Goal: Find contact information: Find contact information

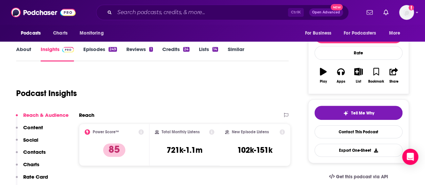
click at [26, 53] on link "About" at bounding box center [23, 53] width 15 height 15
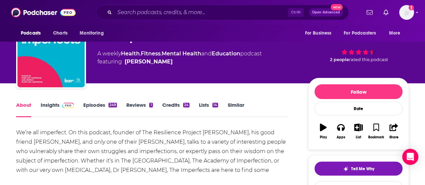
scroll to position [28, 0]
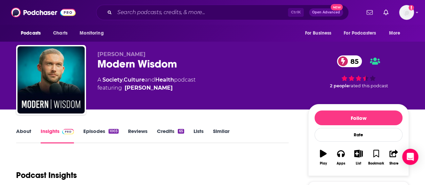
click at [22, 134] on link "About" at bounding box center [23, 135] width 15 height 15
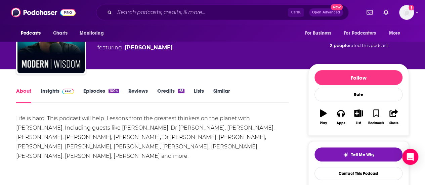
scroll to position [44, 0]
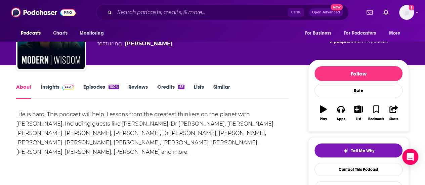
click at [60, 85] on span at bounding box center [66, 87] width 14 height 6
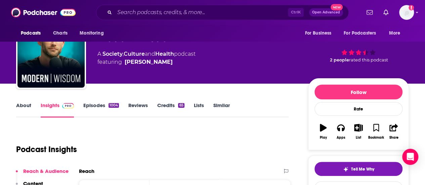
scroll to position [7, 0]
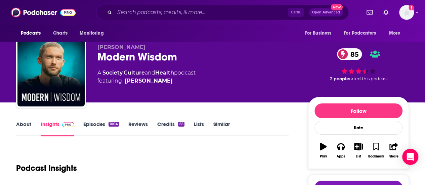
click at [95, 123] on link "Episodes 1004" at bounding box center [101, 128] width 36 height 15
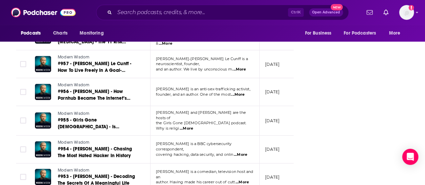
scroll to position [1217, 0]
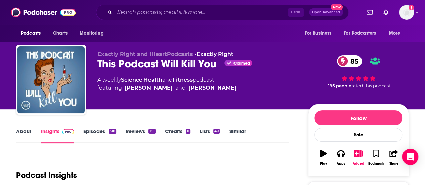
click at [21, 133] on link "About" at bounding box center [23, 135] width 15 height 15
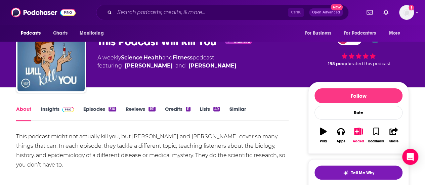
scroll to position [27, 0]
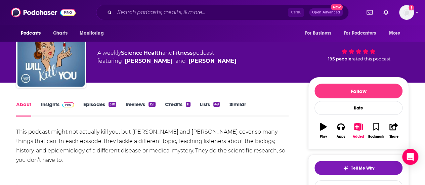
click at [99, 106] on link "Episodes 310" at bounding box center [99, 108] width 33 height 15
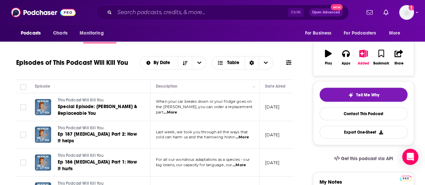
scroll to position [85, 0]
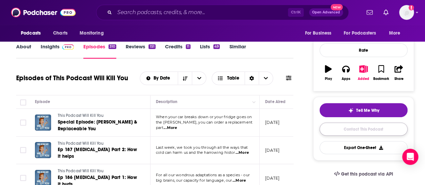
click at [364, 128] on link "Contact This Podcast" at bounding box center [363, 129] width 88 height 13
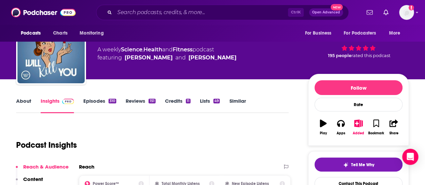
scroll to position [20, 0]
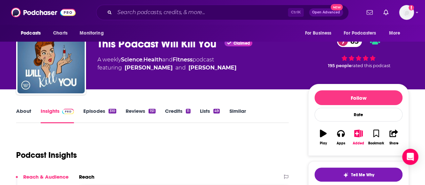
click at [95, 116] on link "Episodes 310" at bounding box center [99, 115] width 33 height 15
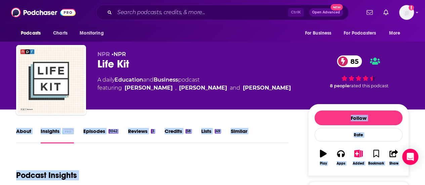
drag, startPoint x: 28, startPoint y: 129, endPoint x: 16, endPoint y: 130, distance: 11.5
click at [16, 130] on link "About" at bounding box center [23, 135] width 15 height 15
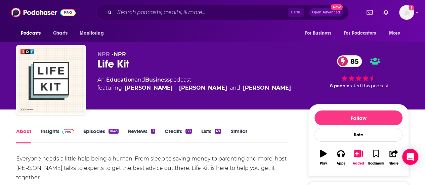
click at [104, 133] on link "Episodes 1043" at bounding box center [100, 135] width 35 height 15
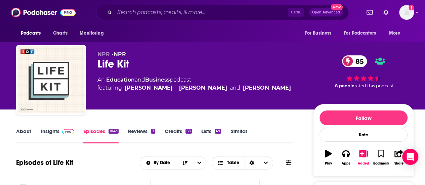
click at [23, 132] on link "About" at bounding box center [23, 135] width 15 height 15
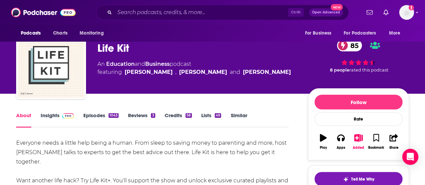
scroll to position [17, 0]
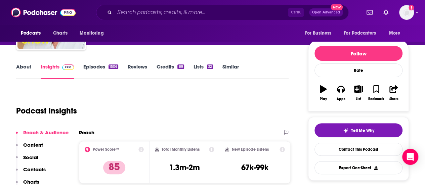
scroll to position [54, 0]
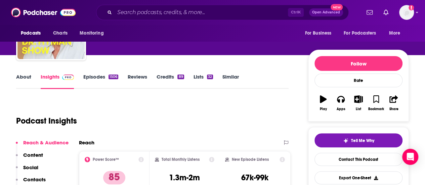
click at [25, 82] on link "About" at bounding box center [23, 81] width 15 height 15
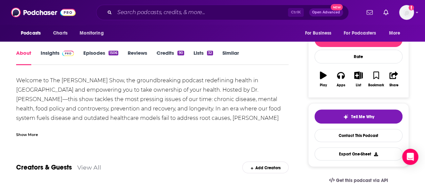
scroll to position [88, 0]
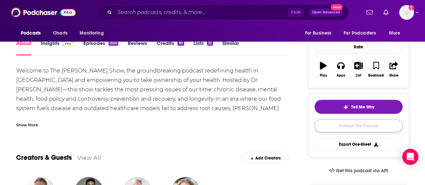
click at [361, 125] on link "Contact This Podcast" at bounding box center [358, 125] width 88 height 13
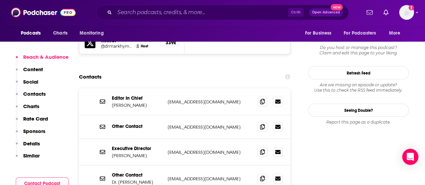
scroll to position [673, 0]
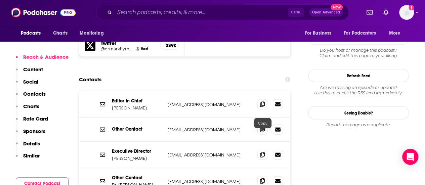
click at [264, 178] on icon at bounding box center [262, 180] width 5 height 5
click at [259, 99] on span at bounding box center [262, 104] width 10 height 10
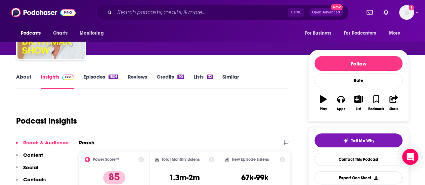
scroll to position [0, 0]
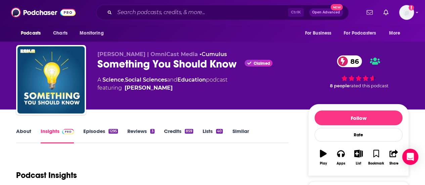
click at [108, 128] on link "Episodes 1295" at bounding box center [100, 135] width 35 height 15
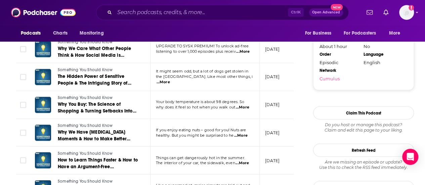
scroll to position [706, 0]
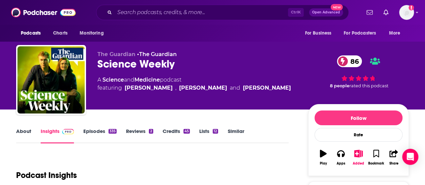
click at [20, 137] on link "About" at bounding box center [23, 135] width 15 height 15
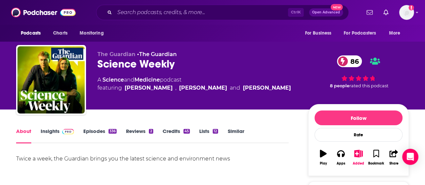
click at [88, 135] on link "Episodes 336" at bounding box center [99, 135] width 33 height 15
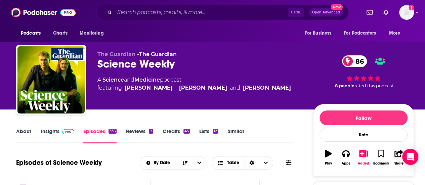
scroll to position [64, 0]
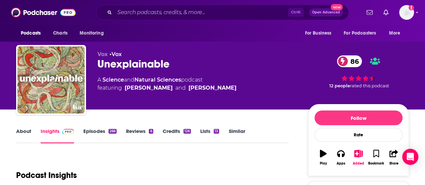
click at [101, 137] on link "Episodes 266" at bounding box center [99, 135] width 33 height 15
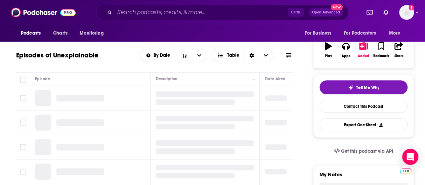
scroll to position [101, 0]
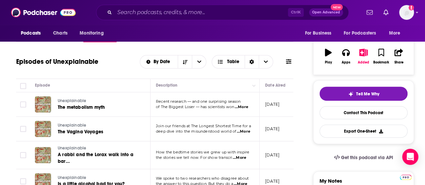
click at [245, 108] on span "...More" at bounding box center [241, 106] width 13 height 5
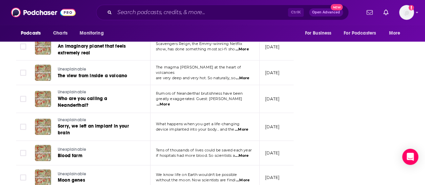
scroll to position [911, 0]
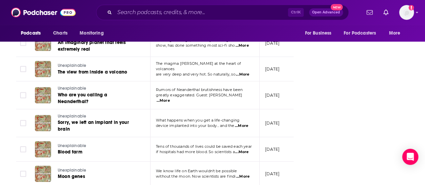
click at [170, 98] on span "...More" at bounding box center [162, 100] width 13 height 5
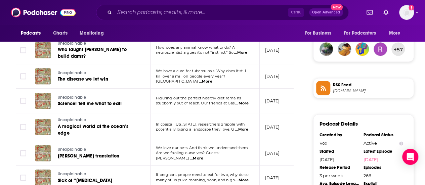
scroll to position [502, 0]
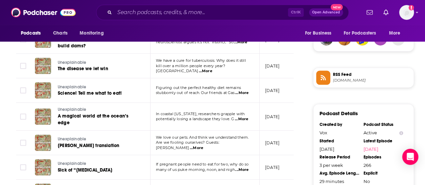
click at [247, 90] on span "...More" at bounding box center [241, 92] width 13 height 5
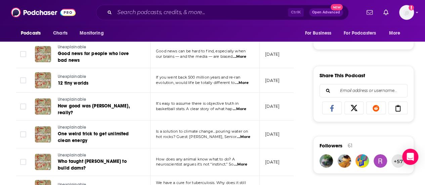
scroll to position [376, 0]
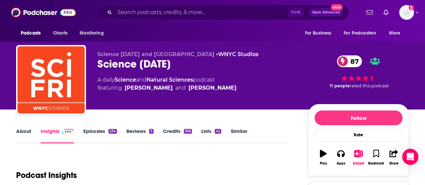
click at [29, 133] on link "About" at bounding box center [23, 135] width 15 height 15
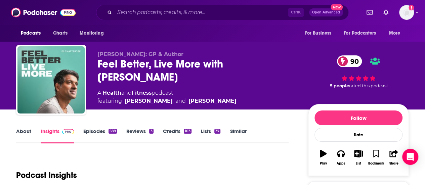
click at [23, 132] on link "About" at bounding box center [23, 135] width 15 height 15
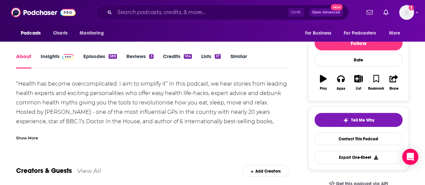
scroll to position [72, 0]
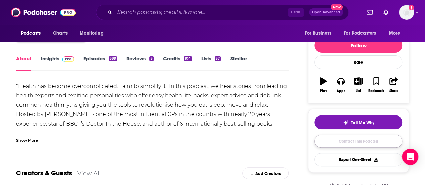
click at [367, 139] on link "Contact This Podcast" at bounding box center [358, 141] width 88 height 13
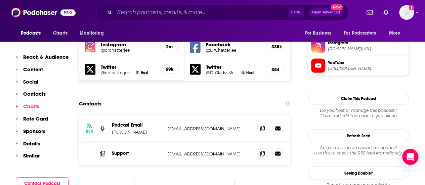
scroll to position [608, 0]
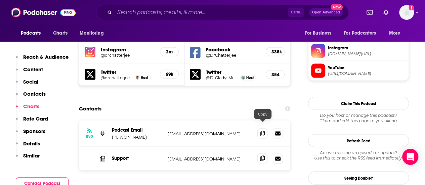
click at [263, 155] on icon at bounding box center [262, 157] width 5 height 5
click at [262, 130] on icon at bounding box center [262, 132] width 5 height 5
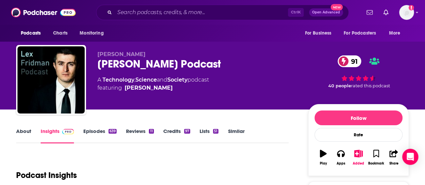
click at [94, 128] on link "Episodes 639" at bounding box center [99, 135] width 33 height 15
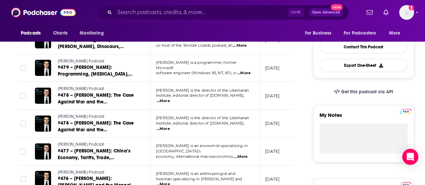
scroll to position [163, 0]
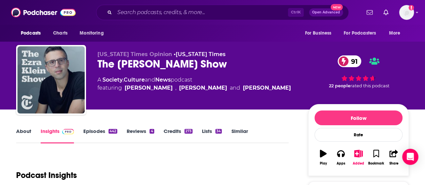
click at [28, 132] on link "About" at bounding box center [23, 135] width 15 height 15
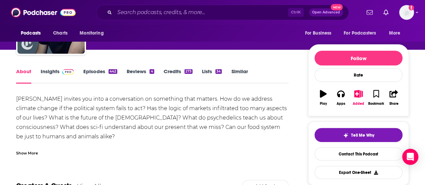
scroll to position [62, 0]
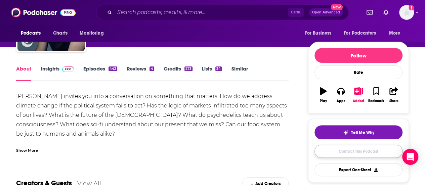
click at [362, 146] on link "Contact This Podcast" at bounding box center [358, 151] width 88 height 13
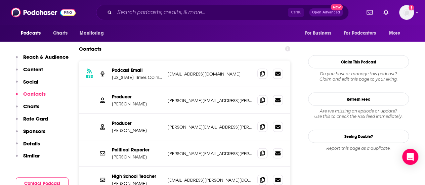
scroll to position [638, 0]
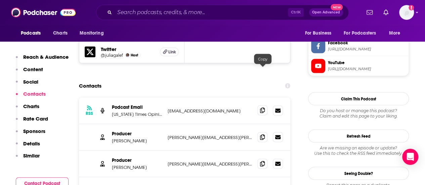
click at [264, 108] on icon at bounding box center [262, 110] width 5 height 5
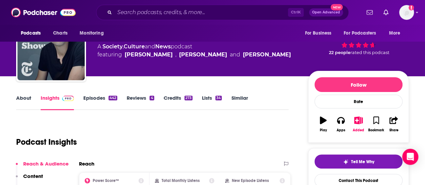
scroll to position [0, 0]
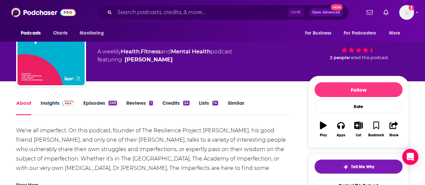
click at [54, 101] on link "Insights" at bounding box center [57, 107] width 33 height 15
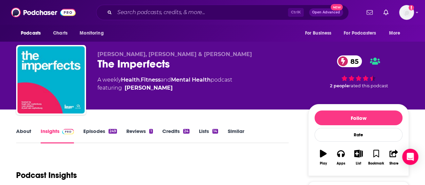
click at [99, 133] on link "Episodes 249" at bounding box center [100, 135] width 34 height 15
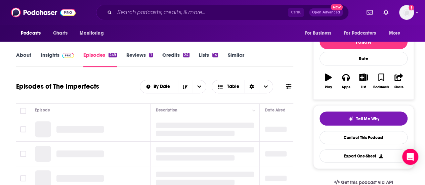
scroll to position [78, 0]
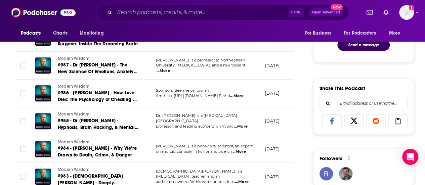
scroll to position [359, 0]
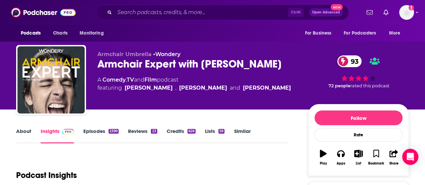
click at [17, 134] on link "About" at bounding box center [23, 135] width 15 height 15
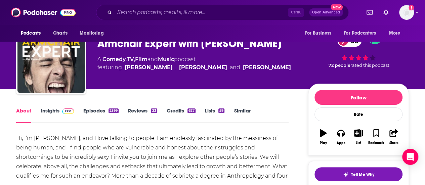
scroll to position [24, 0]
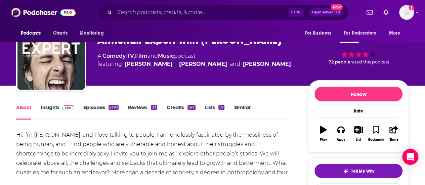
click at [104, 109] on link "Episodes 2399" at bounding box center [100, 111] width 35 height 15
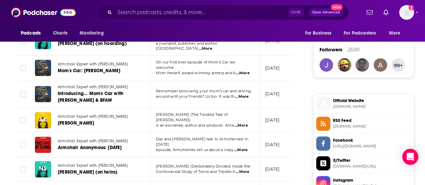
scroll to position [490, 0]
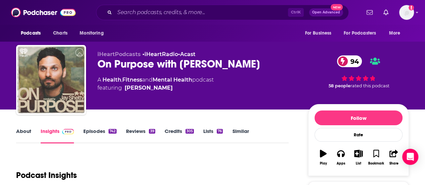
click at [25, 131] on link "About" at bounding box center [23, 135] width 15 height 15
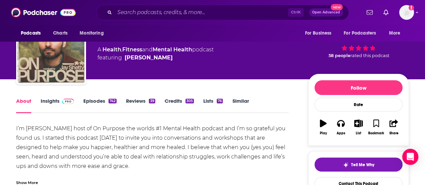
scroll to position [34, 0]
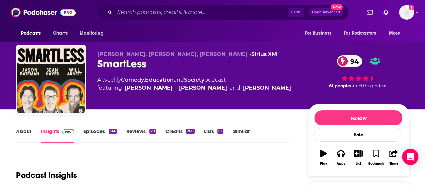
click at [22, 132] on link "About" at bounding box center [23, 135] width 15 height 15
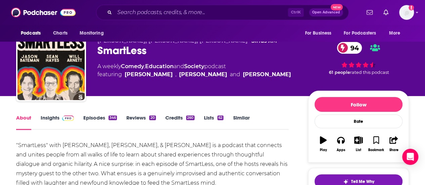
scroll to position [17, 0]
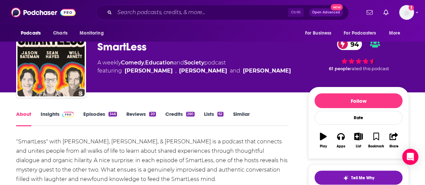
click at [110, 116] on div "346" at bounding box center [112, 114] width 8 height 5
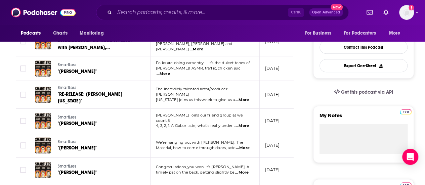
scroll to position [170, 0]
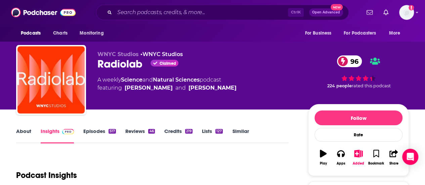
click at [23, 135] on link "About" at bounding box center [23, 135] width 15 height 15
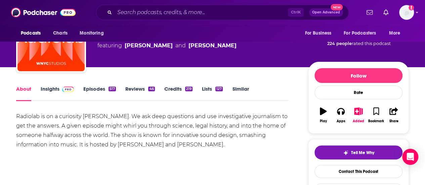
scroll to position [44, 0]
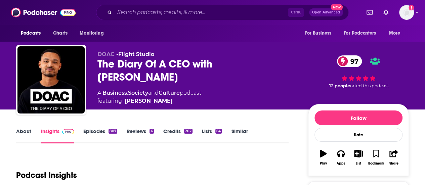
click at [22, 129] on link "About" at bounding box center [23, 135] width 15 height 15
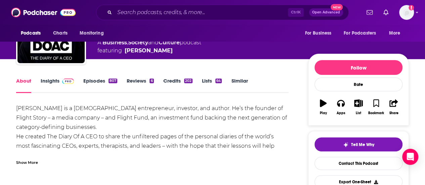
scroll to position [52, 0]
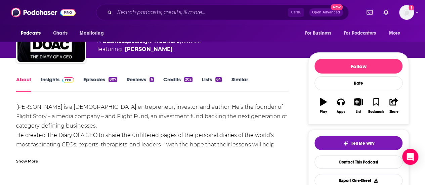
click at [103, 81] on link "Episodes 807" at bounding box center [100, 83] width 34 height 15
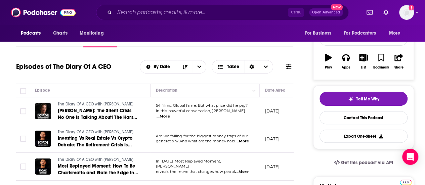
scroll to position [92, 0]
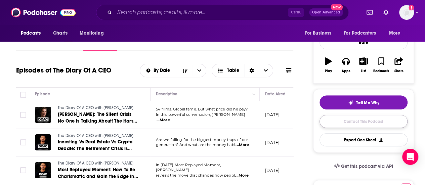
click at [355, 124] on link "Contact This Podcast" at bounding box center [363, 121] width 88 height 13
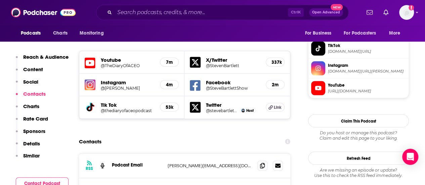
scroll to position [627, 0]
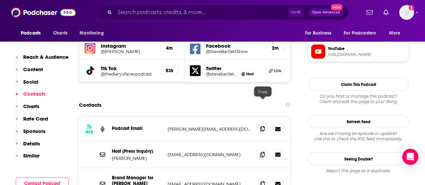
click at [260, 126] on icon at bounding box center [262, 128] width 5 height 5
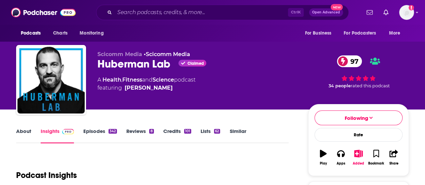
click at [25, 130] on link "About" at bounding box center [23, 135] width 15 height 15
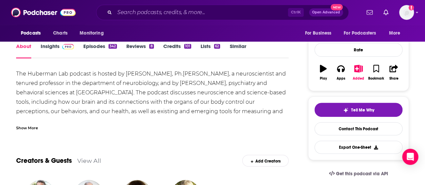
scroll to position [89, 0]
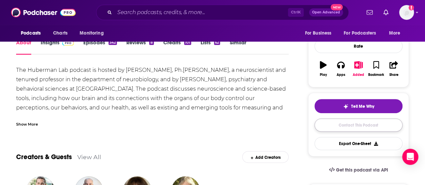
click at [352, 123] on link "Contact This Podcast" at bounding box center [358, 124] width 88 height 13
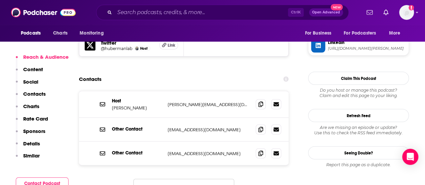
scroll to position [659, 0]
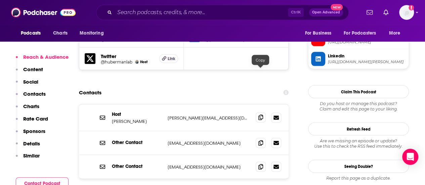
click at [259, 115] on icon at bounding box center [260, 117] width 5 height 5
click at [262, 138] on span at bounding box center [260, 143] width 10 height 10
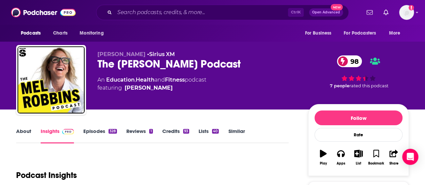
click at [27, 132] on link "About" at bounding box center [23, 135] width 15 height 15
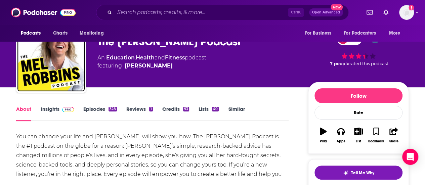
scroll to position [32, 0]
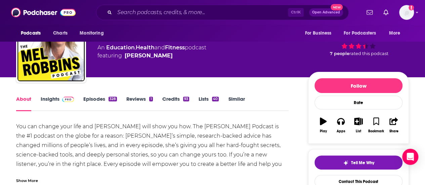
click at [108, 104] on link "Episodes 328" at bounding box center [100, 103] width 34 height 15
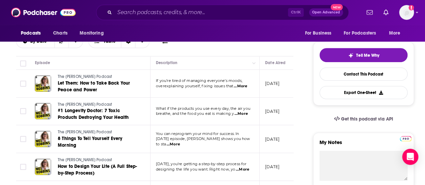
scroll to position [136, 0]
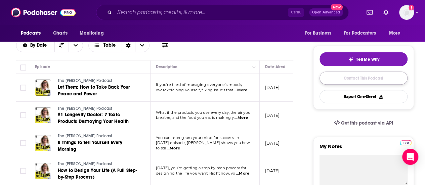
click at [387, 80] on link "Contact This Podcast" at bounding box center [363, 77] width 88 height 13
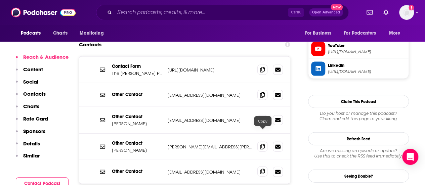
click at [263, 169] on icon at bounding box center [262, 171] width 5 height 5
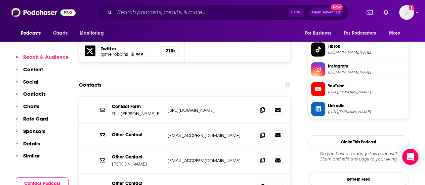
scroll to position [675, 0]
click at [262, 157] on icon at bounding box center [262, 159] width 5 height 5
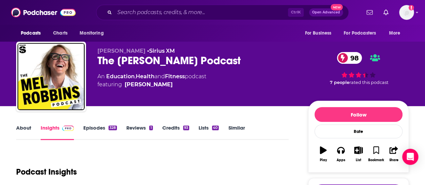
scroll to position [0, 0]
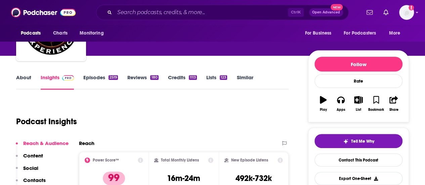
scroll to position [59, 0]
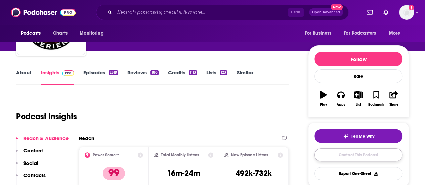
click at [343, 154] on link "Contact This Podcast" at bounding box center [358, 154] width 88 height 13
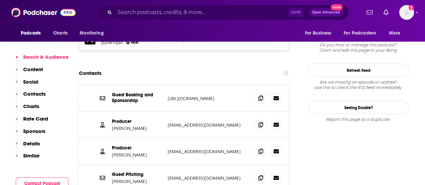
scroll to position [652, 0]
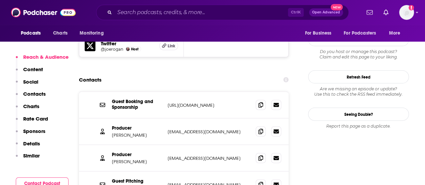
click at [205, 102] on p "https://www.joerogan.com/contact" at bounding box center [208, 105] width 83 height 6
drag, startPoint x: 241, startPoint y: 70, endPoint x: 165, endPoint y: 71, distance: 76.2
click at [165, 92] on div "Guest Booking and Sponsorship https://www.joerogan.com/contact https://www.joer…" at bounding box center [183, 105] width 209 height 27
copy p "https://www.joerogan.com/contact"
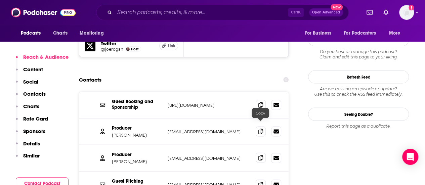
click at [260, 155] on icon at bounding box center [260, 157] width 5 height 5
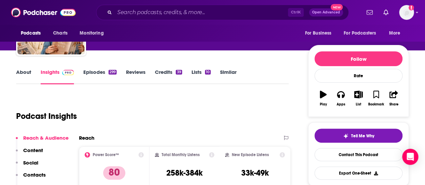
scroll to position [64, 0]
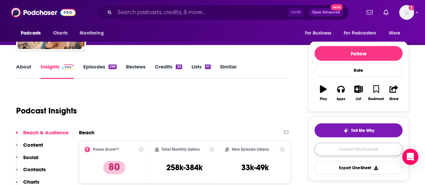
click at [341, 146] on link "Contact This Podcast" at bounding box center [358, 149] width 88 height 13
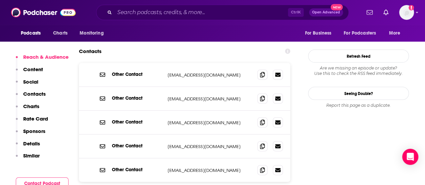
scroll to position [679, 0]
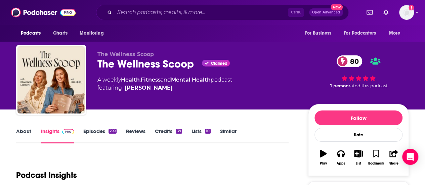
scroll to position [12, 0]
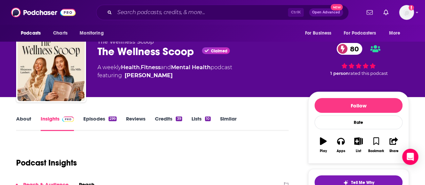
click at [23, 116] on link "About" at bounding box center [23, 122] width 15 height 15
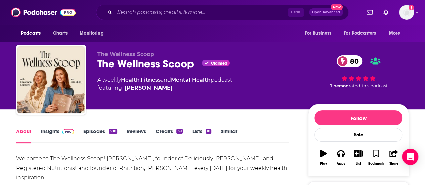
click at [56, 134] on link "Insights" at bounding box center [57, 135] width 33 height 15
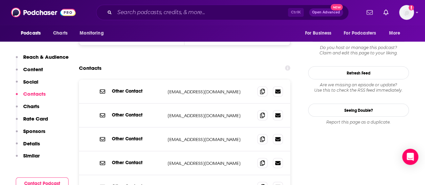
scroll to position [661, 0]
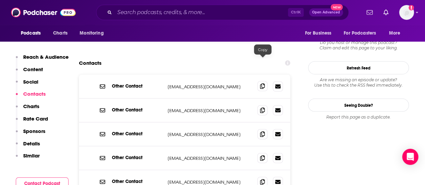
click at [264, 81] on span at bounding box center [262, 86] width 10 height 10
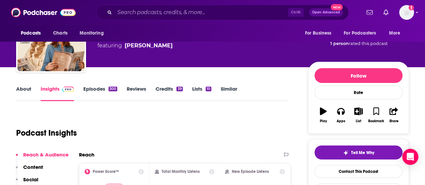
scroll to position [0, 0]
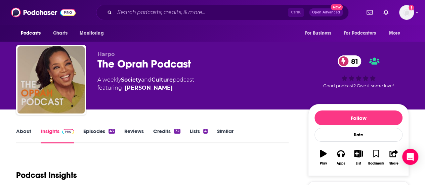
click at [22, 133] on link "About" at bounding box center [23, 135] width 15 height 15
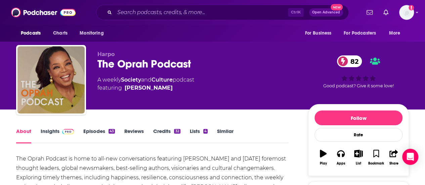
click at [94, 131] on link "Episodes 43" at bounding box center [99, 135] width 32 height 15
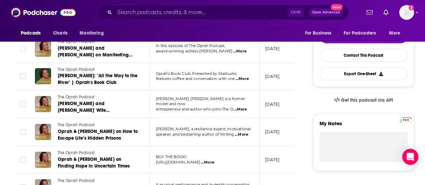
scroll to position [164, 0]
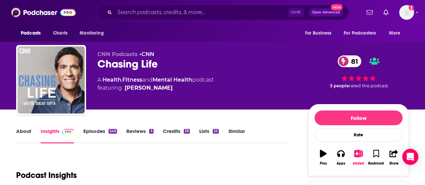
click at [24, 131] on link "About" at bounding box center [23, 135] width 15 height 15
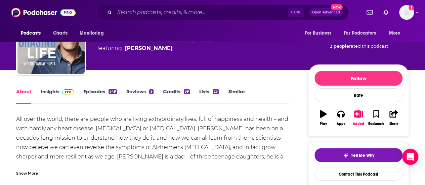
scroll to position [44, 0]
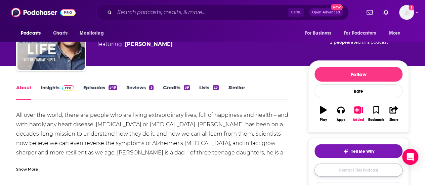
click at [365, 168] on link "Contact This Podcast" at bounding box center [358, 169] width 88 height 13
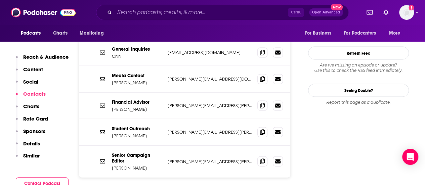
scroll to position [642, 0]
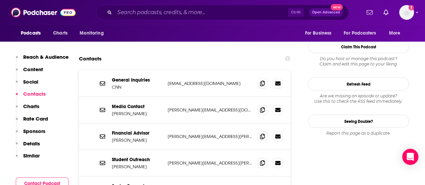
scroll to position [601, 0]
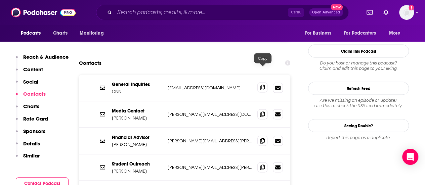
click at [263, 85] on icon at bounding box center [262, 87] width 5 height 5
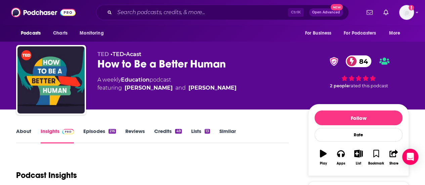
click at [22, 133] on link "About" at bounding box center [23, 135] width 15 height 15
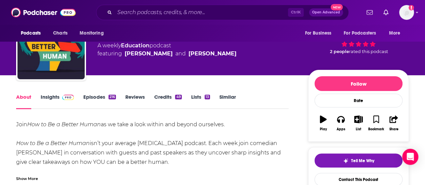
scroll to position [36, 0]
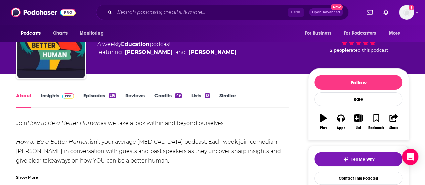
click at [100, 96] on link "Episodes 216" at bounding box center [99, 99] width 33 height 15
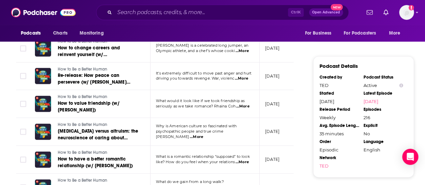
scroll to position [743, 0]
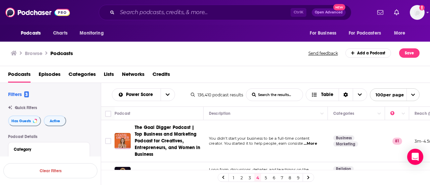
scroll to position [2517, 0]
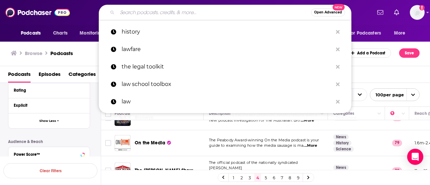
click at [170, 11] on input "Search podcasts, credits, & more..." at bounding box center [214, 12] width 194 height 11
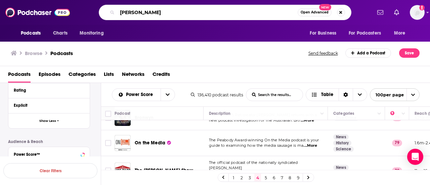
type input "zoe science"
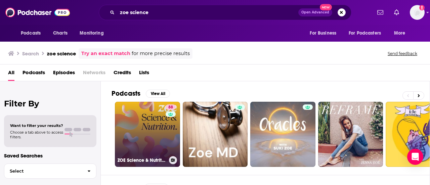
click at [157, 126] on link "88 ZOE Science & Nutrition" at bounding box center [147, 134] width 65 height 65
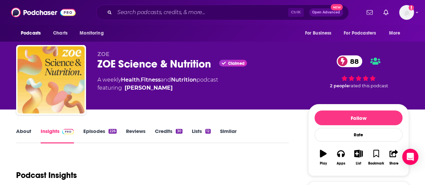
click at [20, 134] on link "About" at bounding box center [23, 135] width 15 height 15
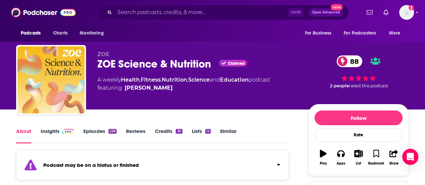
click at [99, 129] on link "Episodes 226" at bounding box center [99, 135] width 33 height 15
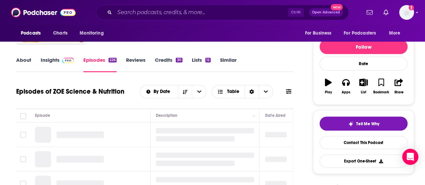
scroll to position [87, 0]
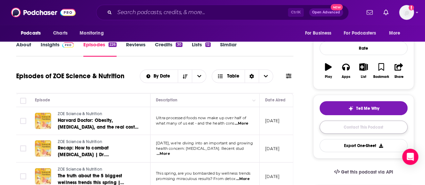
click at [355, 127] on link "Contact This Podcast" at bounding box center [363, 126] width 88 height 13
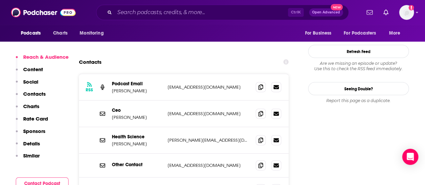
scroll to position [684, 0]
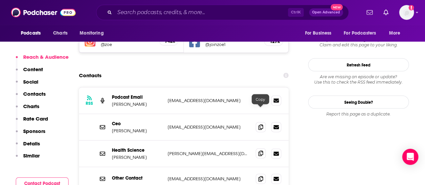
click at [259, 151] on icon at bounding box center [260, 153] width 5 height 5
click at [261, 98] on icon at bounding box center [260, 100] width 5 height 5
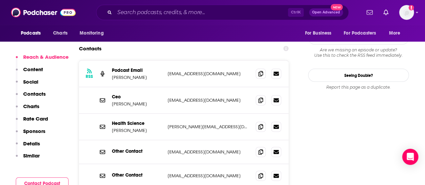
scroll to position [724, 0]
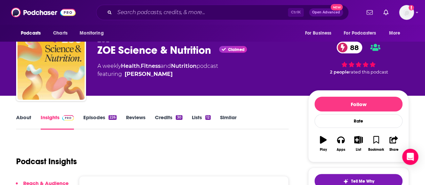
scroll to position [19, 0]
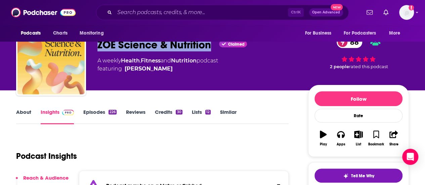
drag, startPoint x: 211, startPoint y: 45, endPoint x: 98, endPoint y: 47, distance: 112.8
click at [98, 47] on div "ZOE Science & Nutrition Claimed 88" at bounding box center [197, 44] width 200 height 13
copy h2 "ZOE Science & Nutrition"
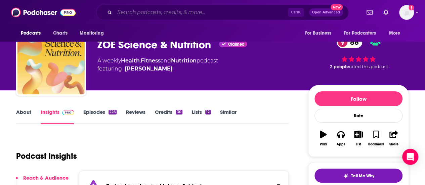
click at [172, 8] on input "Search podcasts, credits, & more..." at bounding box center [200, 12] width 173 height 11
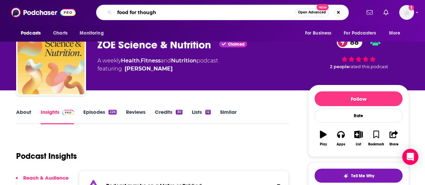
type input "food for thought"
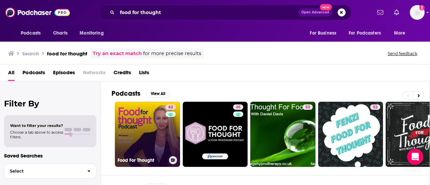
click at [131, 149] on link "62 Food For Thought" at bounding box center [147, 134] width 65 height 65
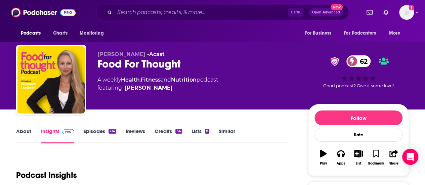
click at [19, 131] on link "About" at bounding box center [23, 135] width 15 height 15
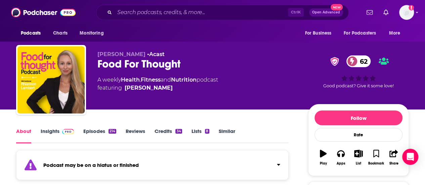
click at [91, 137] on link "Episodes 214" at bounding box center [99, 135] width 33 height 15
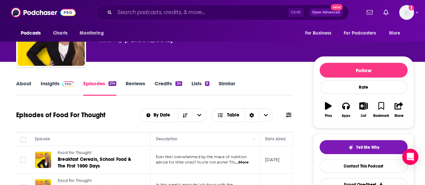
scroll to position [63, 0]
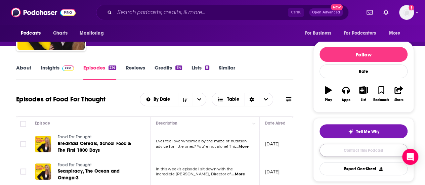
click at [368, 152] on link "Contact This Podcast" at bounding box center [363, 150] width 88 height 13
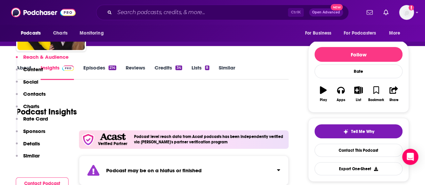
scroll to position [755, 0]
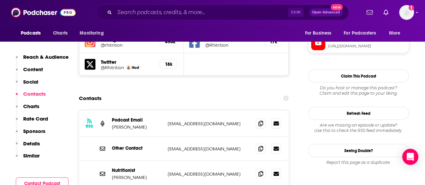
scroll to position [707, 0]
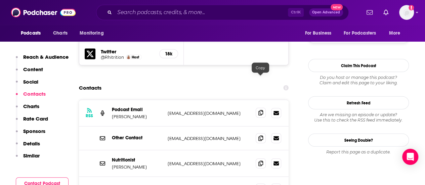
click at [262, 110] on icon at bounding box center [260, 112] width 5 height 5
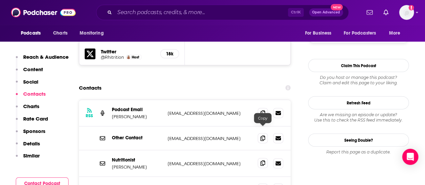
click at [263, 158] on span at bounding box center [262, 163] width 10 height 10
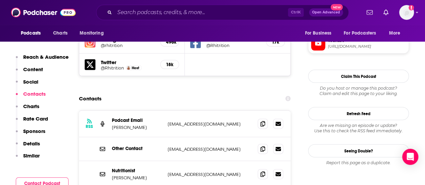
scroll to position [707, 0]
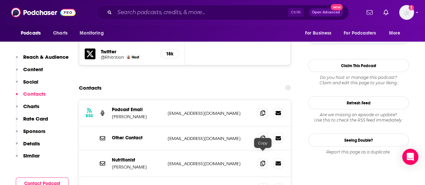
click at [259, 183] on span at bounding box center [262, 188] width 10 height 10
click at [164, 17] on div "Ctrl K Open Advanced New" at bounding box center [222, 12] width 252 height 15
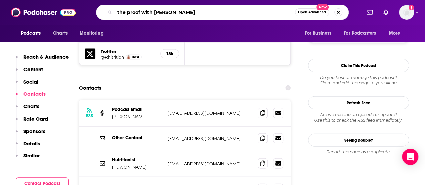
type input "the proof with [PERSON_NAME]"
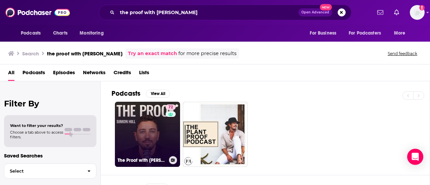
click at [148, 131] on link "72 The Proof with [PERSON_NAME]" at bounding box center [147, 134] width 65 height 65
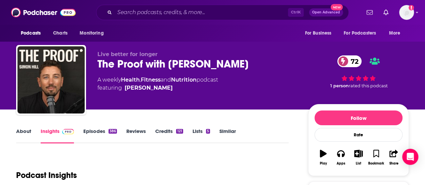
click at [26, 132] on link "About" at bounding box center [23, 135] width 15 height 15
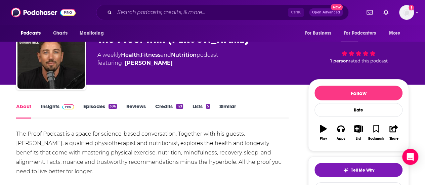
scroll to position [28, 0]
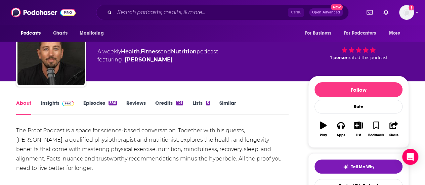
click at [105, 105] on link "Episodes 386" at bounding box center [100, 107] width 34 height 15
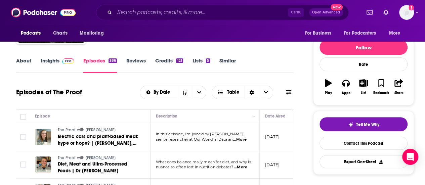
scroll to position [86, 0]
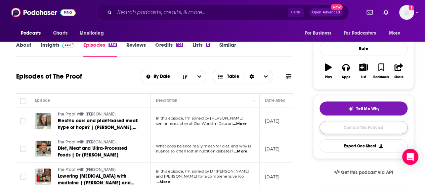
click at [357, 128] on link "Contact This Podcast" at bounding box center [363, 127] width 88 height 13
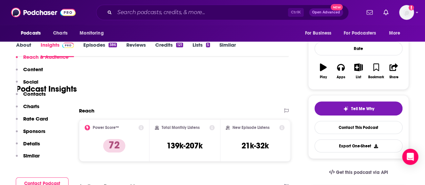
scroll to position [692, 0]
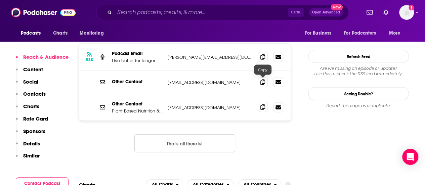
click at [262, 104] on icon at bounding box center [262, 106] width 5 height 5
click at [193, 134] on button "That's all there is!" at bounding box center [184, 143] width 101 height 18
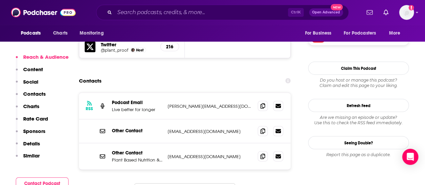
scroll to position [625, 0]
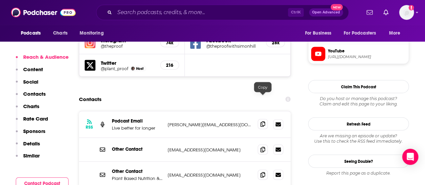
click at [261, 121] on icon at bounding box center [262, 123] width 5 height 5
click at [260, 144] on span at bounding box center [262, 149] width 10 height 10
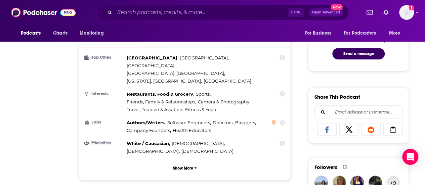
scroll to position [19, 0]
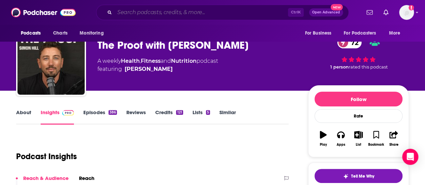
click at [187, 8] on input "Search podcasts, credits, & more..." at bounding box center [200, 12] width 173 height 11
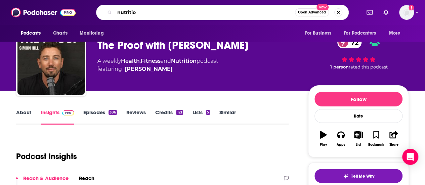
type input "nutrition"
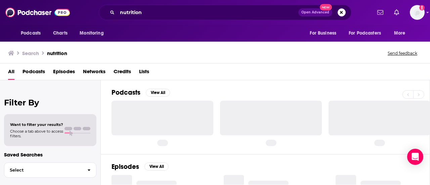
click at [147, 72] on span "Lists" at bounding box center [144, 73] width 10 height 14
